Goal: Use online tool/utility: Utilize a website feature to perform a specific function

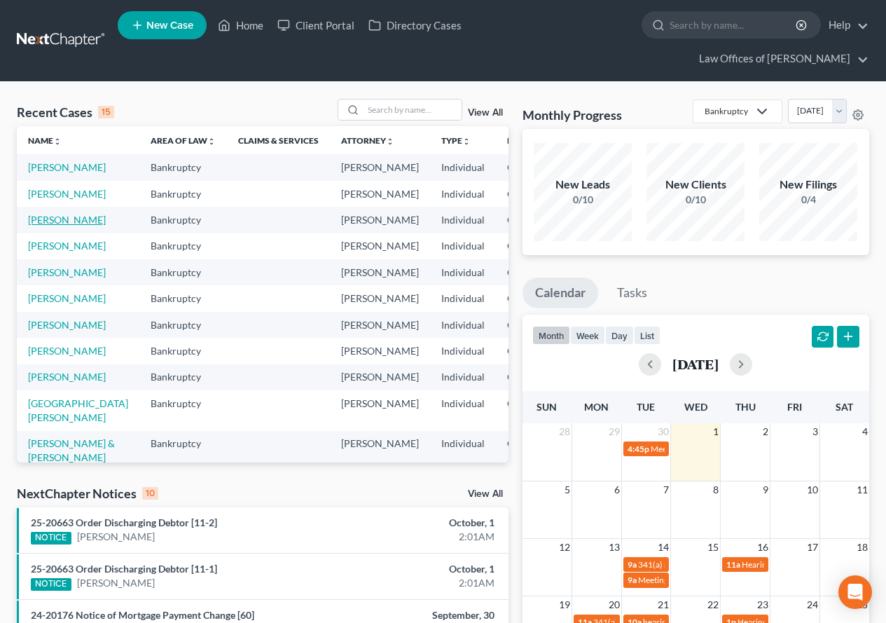
click at [38, 226] on link "[PERSON_NAME]" at bounding box center [67, 220] width 78 height 12
select select "2"
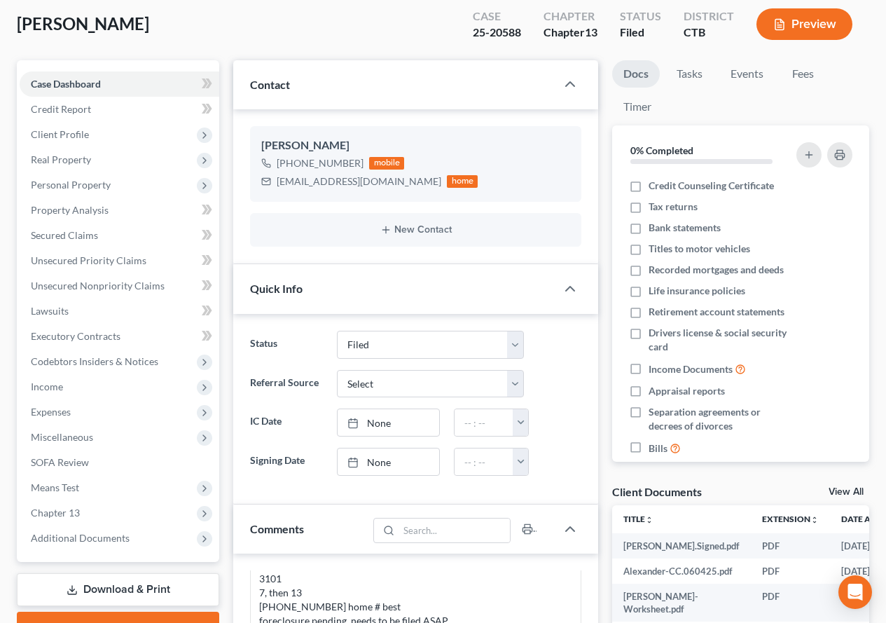
scroll to position [140, 0]
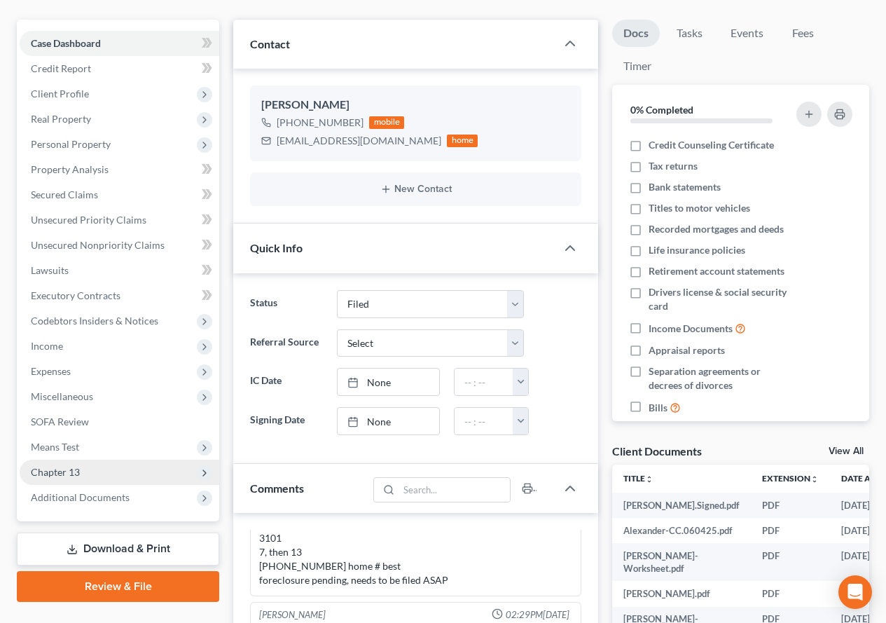
click at [74, 476] on span "Chapter 13" at bounding box center [55, 472] width 49 height 12
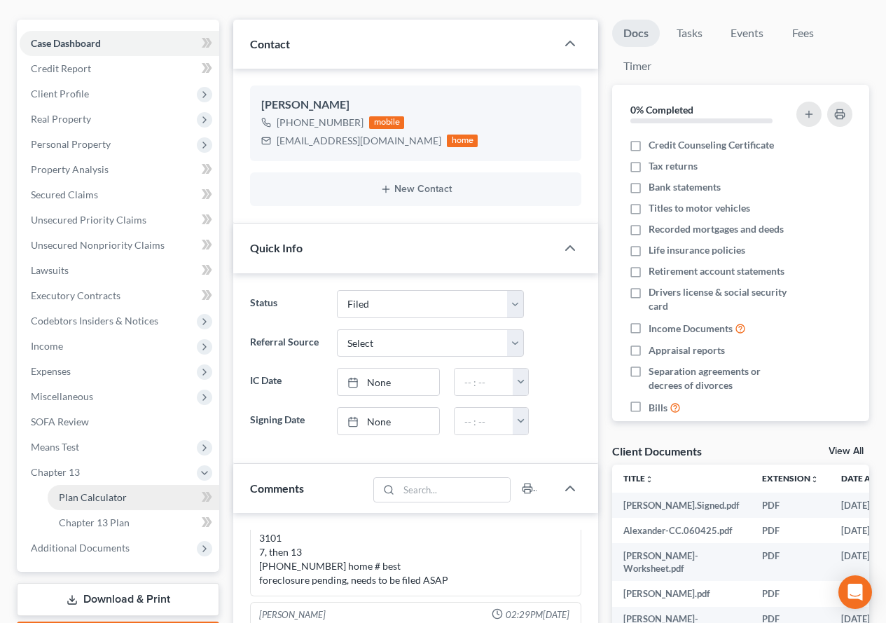
click at [87, 503] on link "Plan Calculator" at bounding box center [134, 497] width 172 height 25
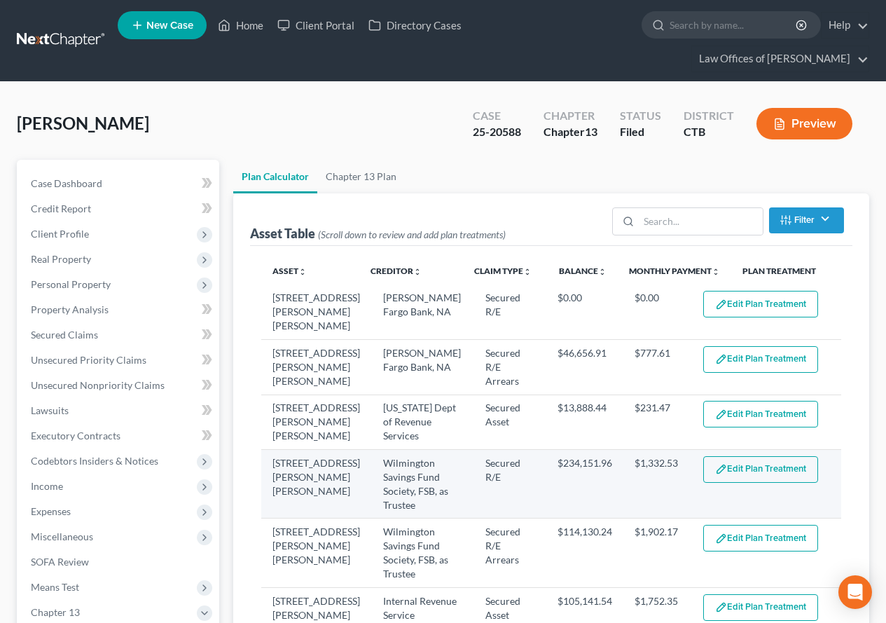
select select "59"
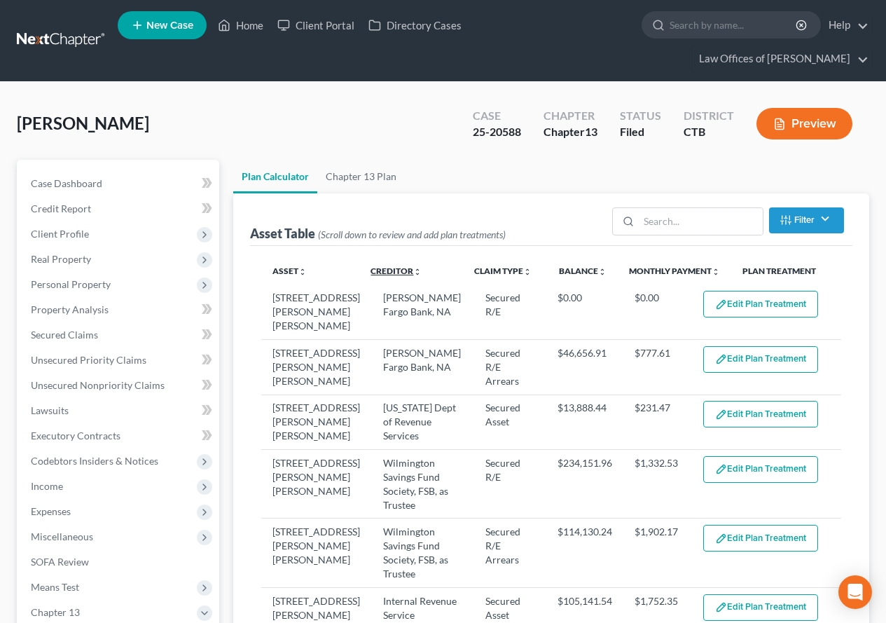
click at [375, 271] on link "Creditor unfold_more expand_more expand_less" at bounding box center [396, 271] width 51 height 11
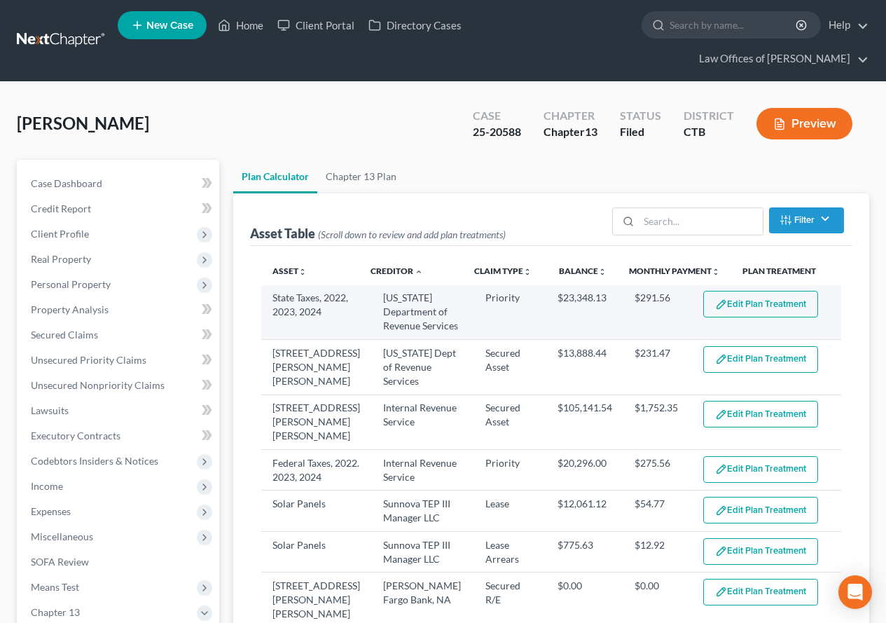
click at [749, 309] on button "Edit Plan Treatment" at bounding box center [760, 304] width 115 height 27
